Goal: Task Accomplishment & Management: Manage account settings

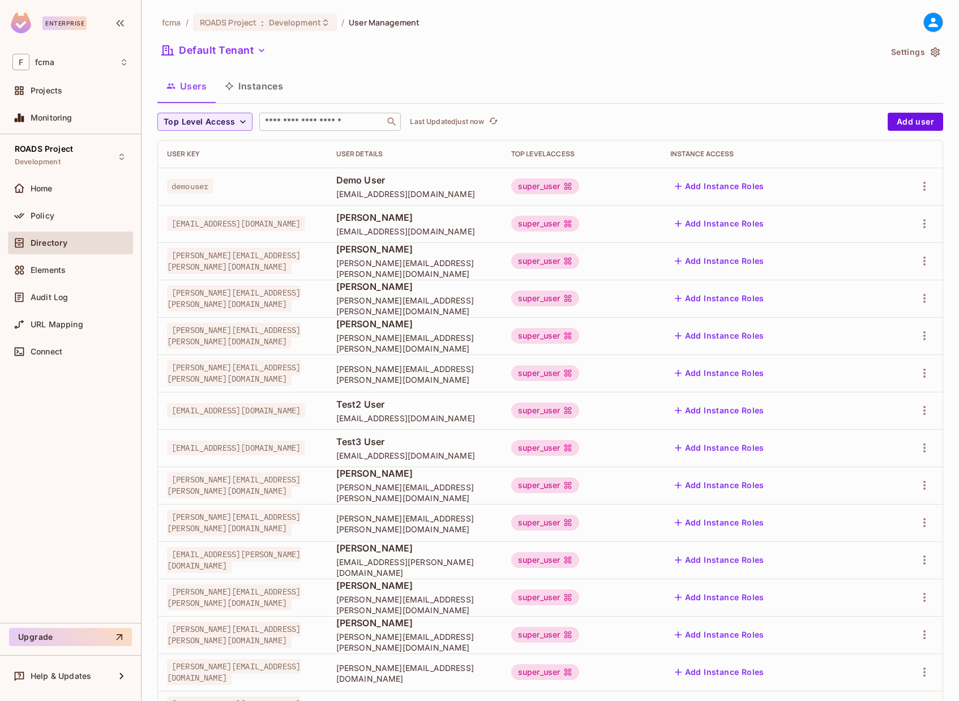
click at [329, 118] on input "text" at bounding box center [322, 121] width 119 height 11
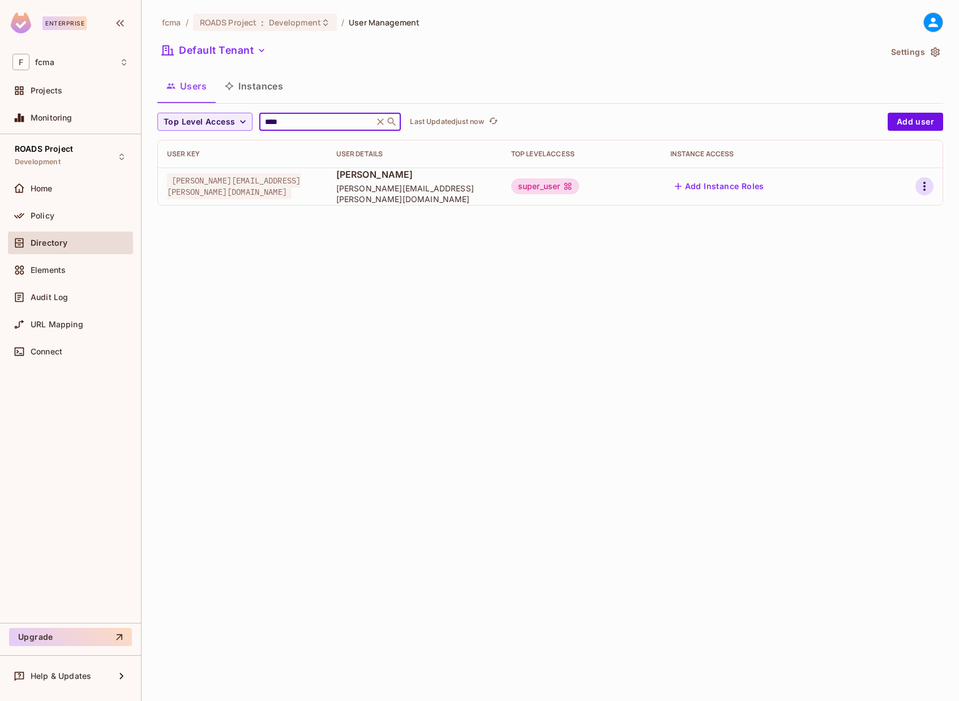
type input "****"
click at [926, 182] on div at bounding box center [909, 186] width 49 height 18
click at [925, 186] on icon "button" at bounding box center [924, 186] width 2 height 9
click at [879, 235] on div "Edit Attributes" at bounding box center [885, 236] width 56 height 11
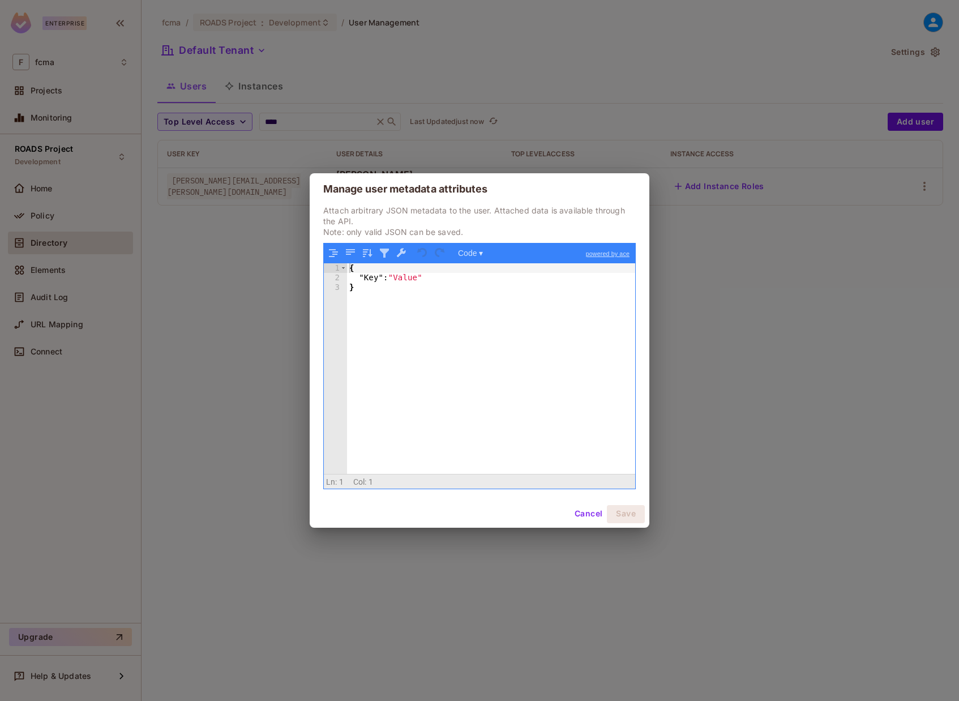
click at [587, 512] on button "Cancel" at bounding box center [588, 514] width 37 height 18
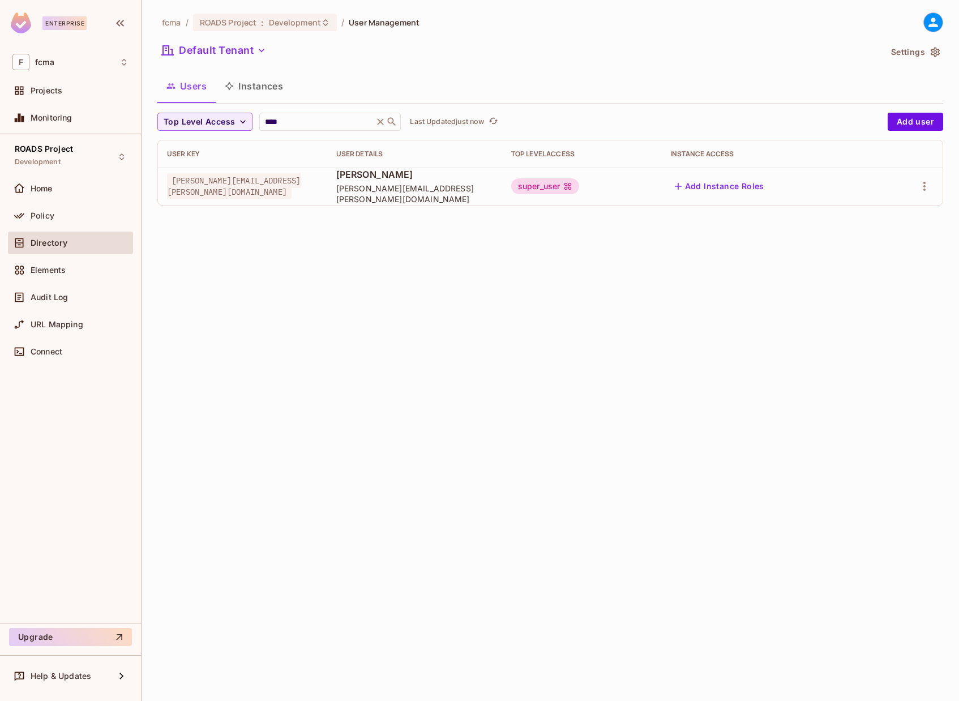
click at [376, 334] on div "fcma / ROADS Project : Development / User Management Default Tenant Settings Us…" at bounding box center [549, 350] width 817 height 701
click at [397, 269] on div "fcma / ROADS Project : Development / User Management Default Tenant Settings Us…" at bounding box center [549, 350] width 817 height 701
click at [924, 187] on icon "button" at bounding box center [924, 186] width 2 height 9
click at [886, 233] on div "Edit Attributes" at bounding box center [885, 236] width 56 height 11
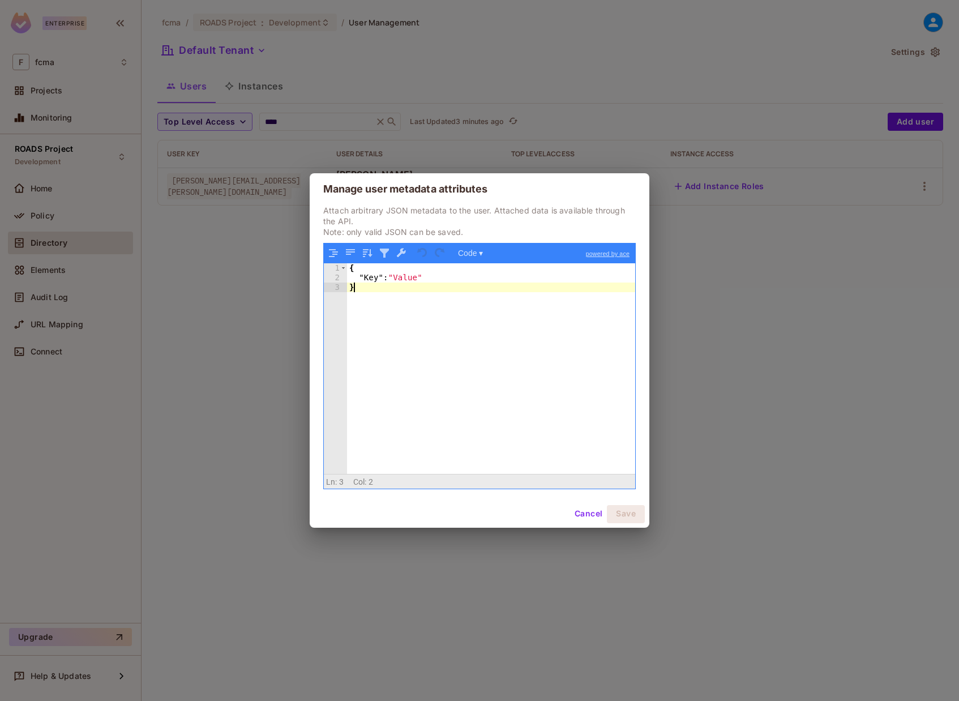
click at [404, 303] on div "{ "Key" : "Value" }" at bounding box center [491, 377] width 288 height 229
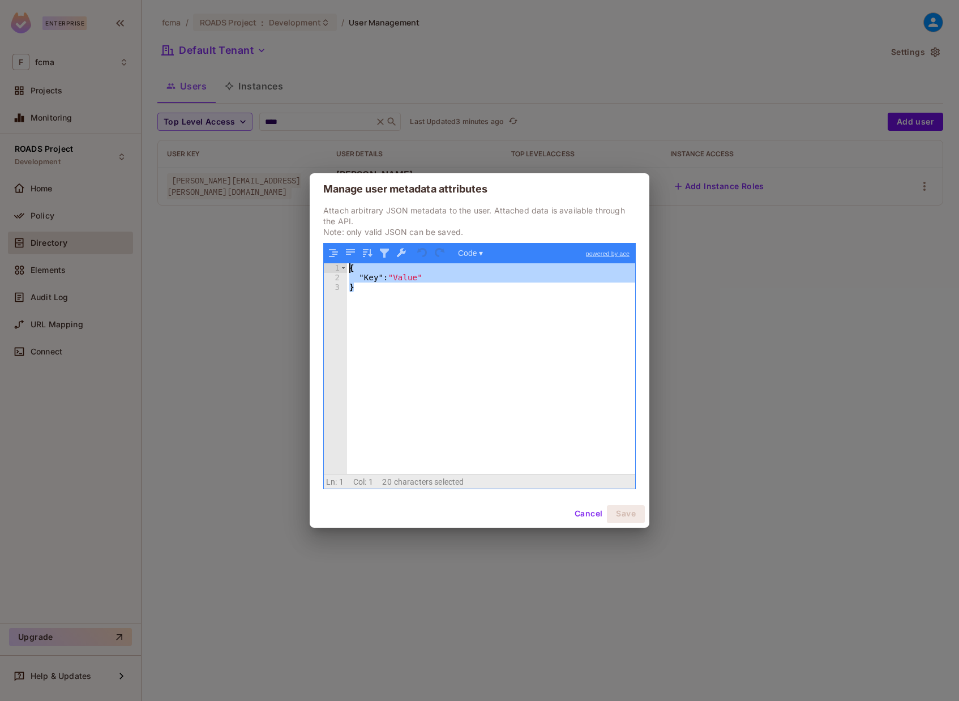
drag, startPoint x: 372, startPoint y: 308, endPoint x: 320, endPoint y: 247, distance: 80.7
click at [320, 247] on div "Attach arbitrary JSON metadata to the user. Attached data is available through …" at bounding box center [480, 352] width 340 height 295
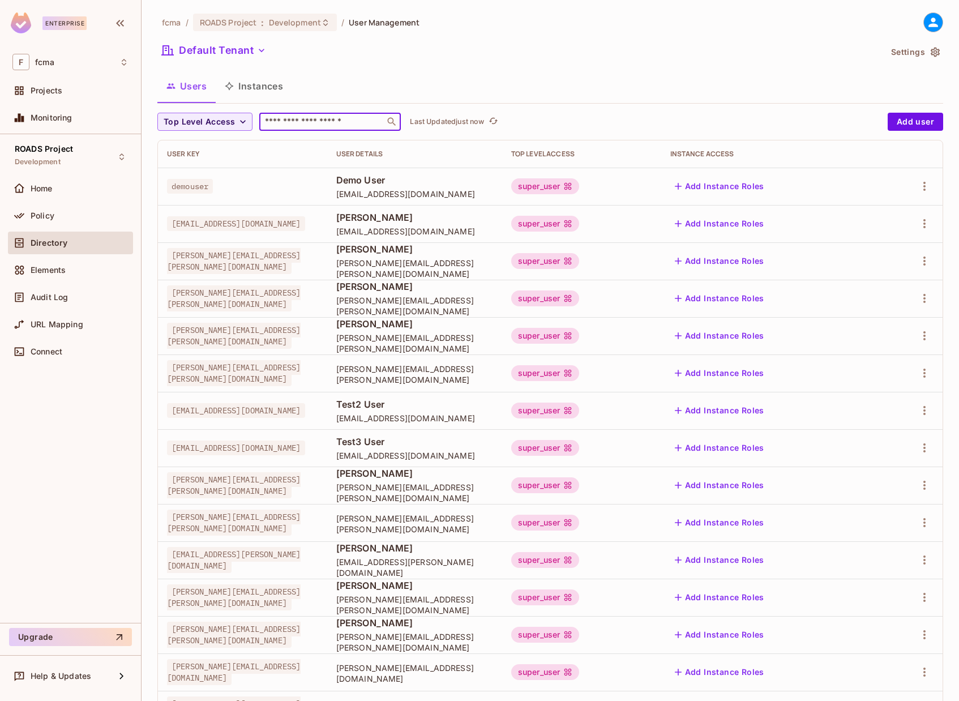
click at [267, 123] on input "text" at bounding box center [322, 121] width 119 height 11
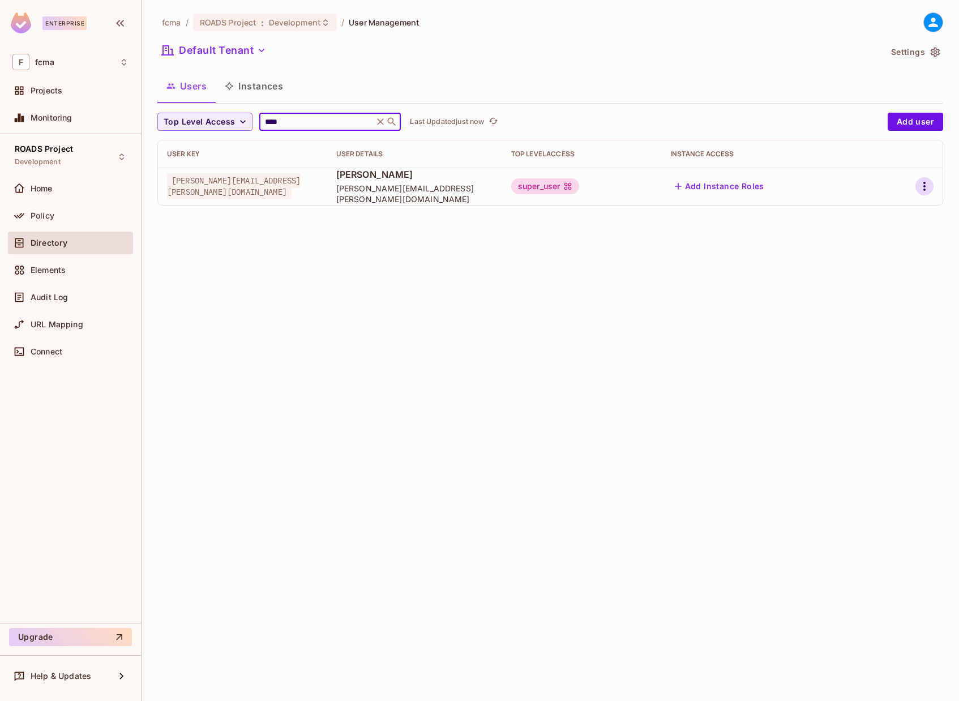
type input "****"
click at [924, 187] on icon "button" at bounding box center [924, 186] width 2 height 9
click at [883, 232] on div "Edit Attributes" at bounding box center [885, 236] width 56 height 11
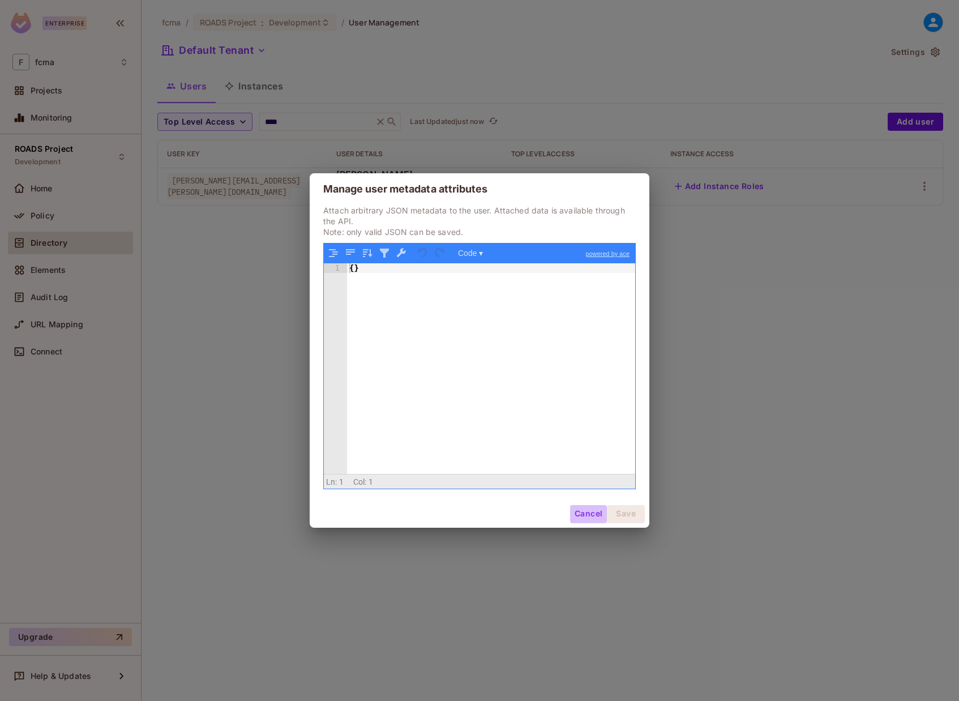
click at [584, 510] on button "Cancel" at bounding box center [588, 514] width 37 height 18
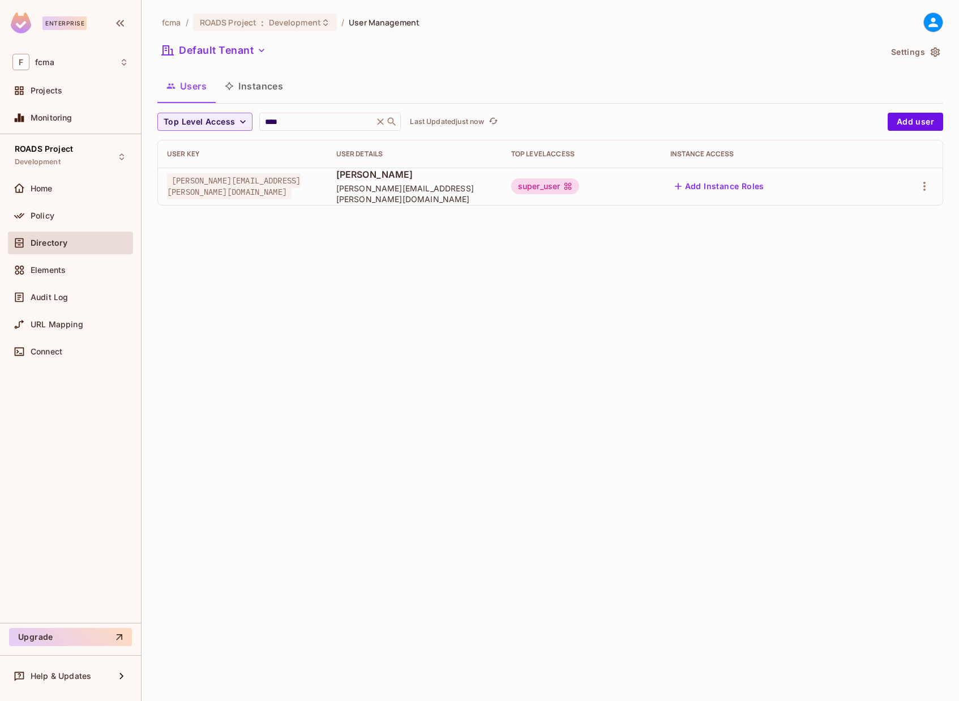
click at [757, 288] on div "fcma / ROADS Project : Development / User Management Default Tenant Settings Us…" at bounding box center [549, 350] width 817 height 701
